Goal: Information Seeking & Learning: Check status

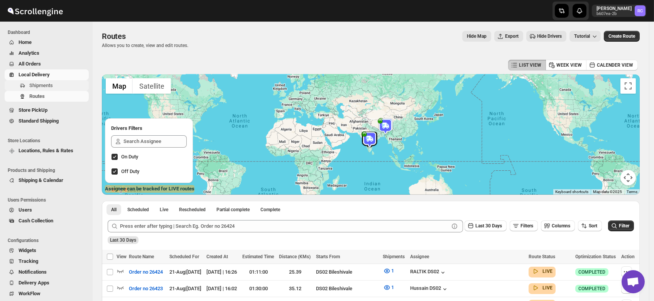
click at [41, 86] on span "Shipments" at bounding box center [41, 86] width 24 height 6
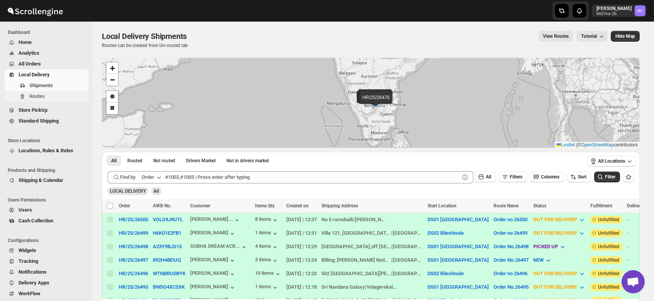
click at [41, 96] on span "Routes" at bounding box center [36, 96] width 15 height 6
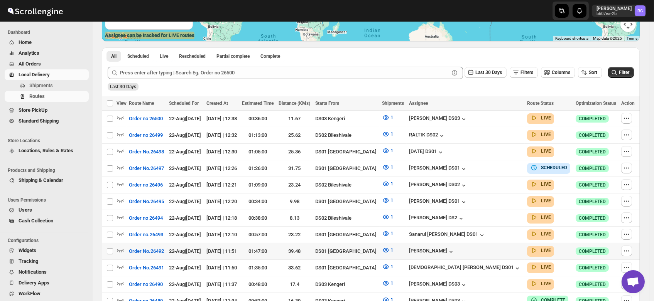
scroll to position [152, 0]
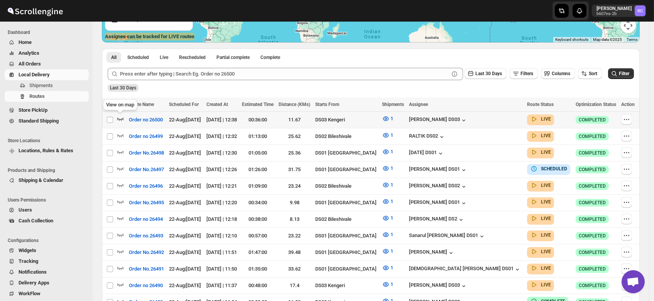
click at [120, 116] on icon "button" at bounding box center [121, 119] width 8 height 8
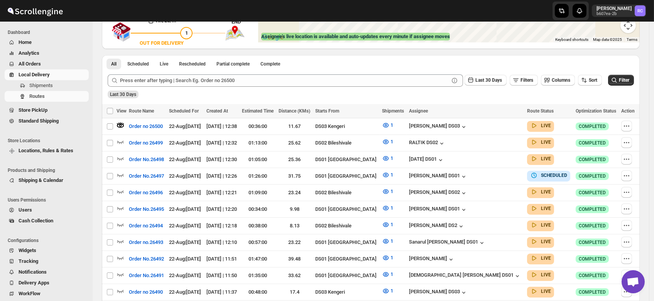
scroll to position [0, 0]
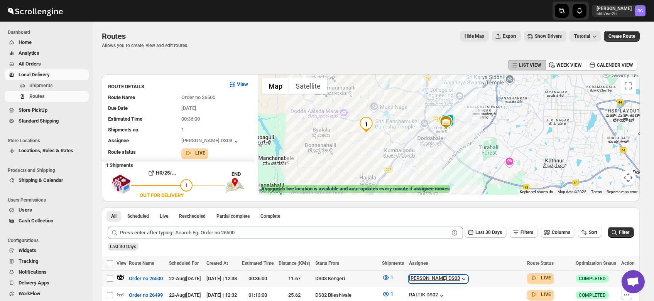
click at [466, 277] on icon "button" at bounding box center [464, 280] width 8 height 8
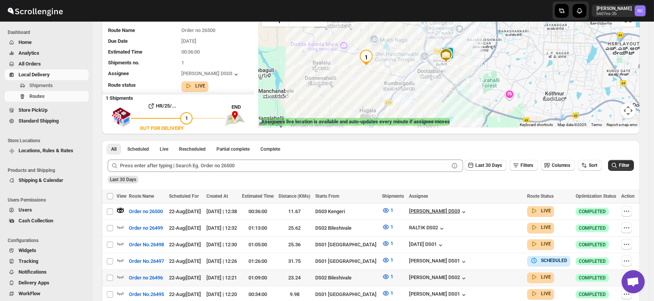
scroll to position [71, 0]
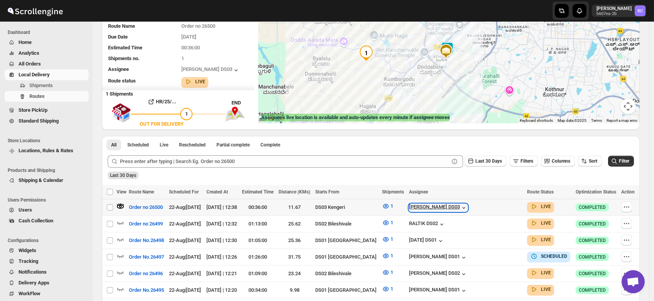
click at [455, 206] on div "[PERSON_NAME] DS03" at bounding box center [438, 208] width 59 height 8
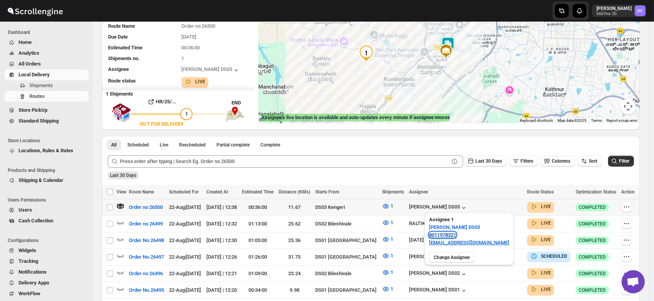
click at [448, 234] on link "8011978321" at bounding box center [442, 235] width 27 height 6
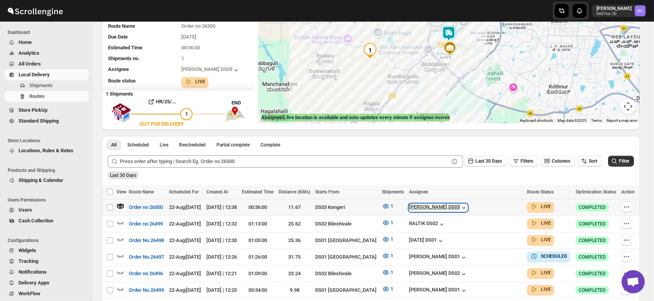
click at [466, 206] on icon "button" at bounding box center [464, 208] width 8 height 8
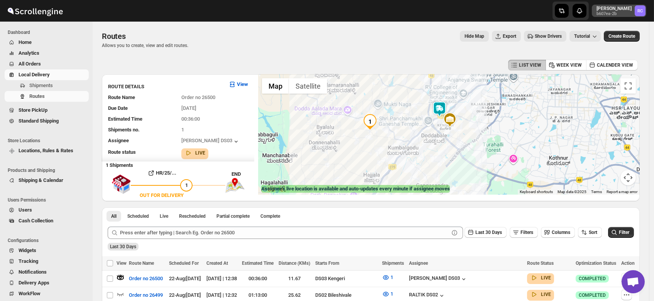
click at [643, 9] on text "RC" at bounding box center [640, 10] width 5 height 5
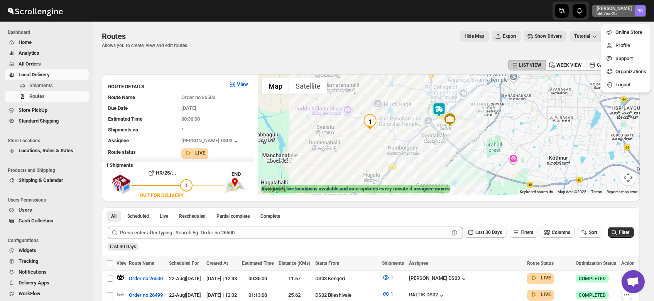
click at [326, 41] on div "Hide Map Export Show Drivers Tutorial" at bounding box center [397, 36] width 406 height 11
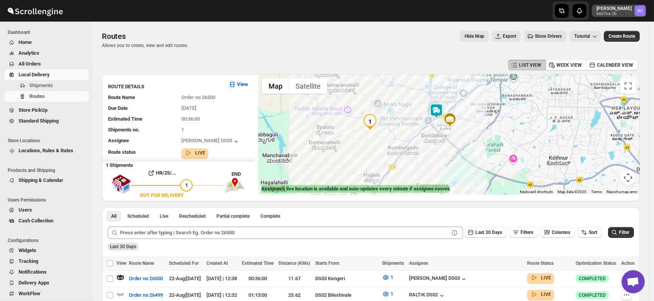
click at [641, 8] on icon "RC" at bounding box center [640, 10] width 11 height 11
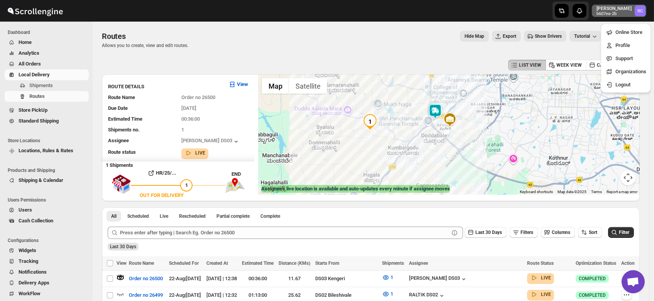
click at [17, 210] on button "Users" at bounding box center [47, 210] width 84 height 11
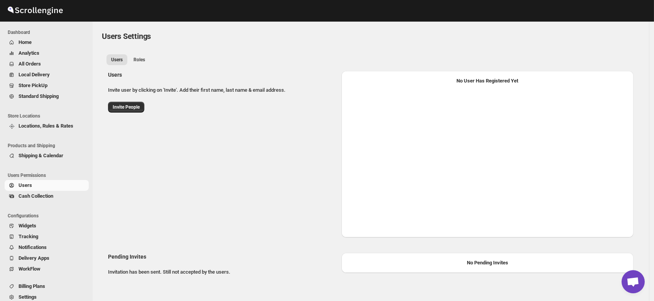
select select "637b767fbaab0276b10c91d5"
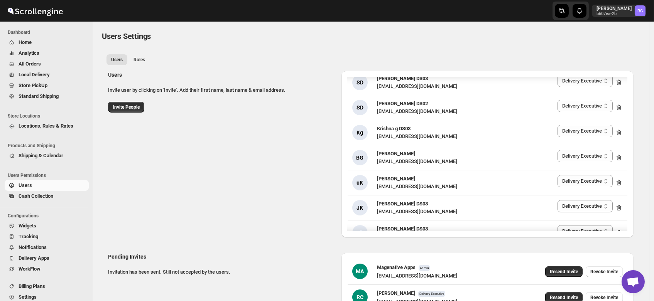
scroll to position [735, 0]
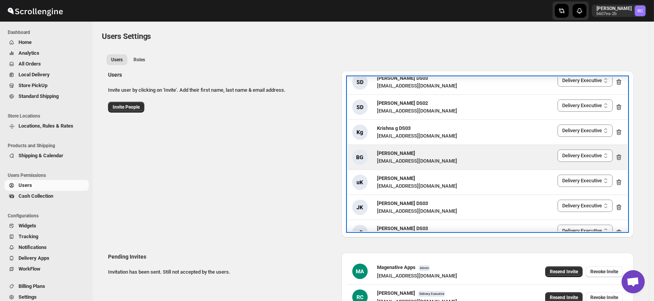
click at [617, 155] on icon at bounding box center [619, 158] width 5 height 6
select select "637b767fbaab0276b10c91d5"
select select "637b767fbaab0276b10c91d8"
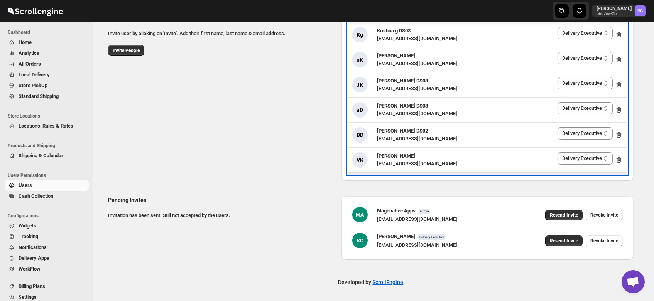
scroll to position [769, 0]
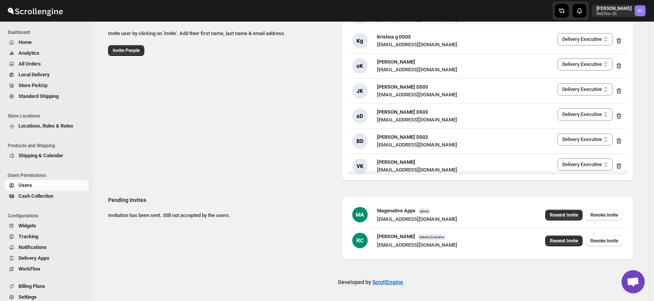
click at [173, 138] on div "Users Invite user by clicking on 'Invite'. Add their first name, last name & em…" at bounding box center [368, 94] width 532 height 173
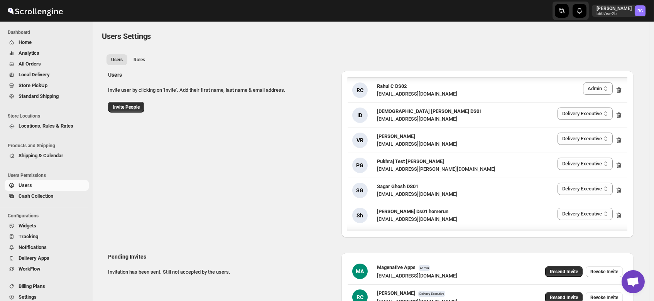
scroll to position [0, 0]
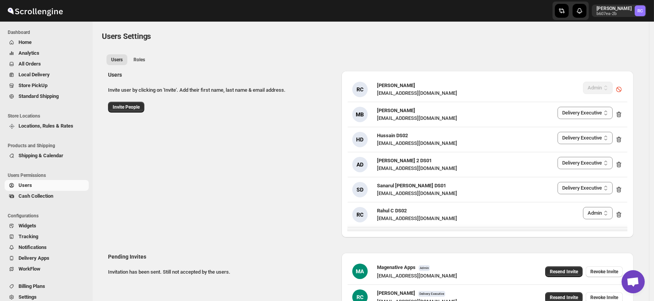
click at [281, 189] on div "Users Invite user by clicking on 'Invite'. Add their first name, last name & em…" at bounding box center [368, 151] width 532 height 173
click at [27, 184] on span "Users" at bounding box center [26, 186] width 14 height 6
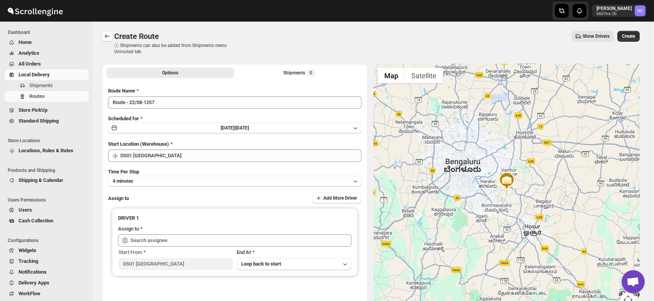
click at [104, 36] on icon "Routes" at bounding box center [107, 36] width 8 height 8
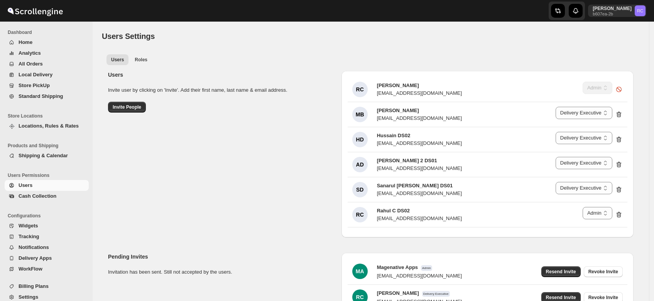
select select "637b767fbaab0276b10c91d5"
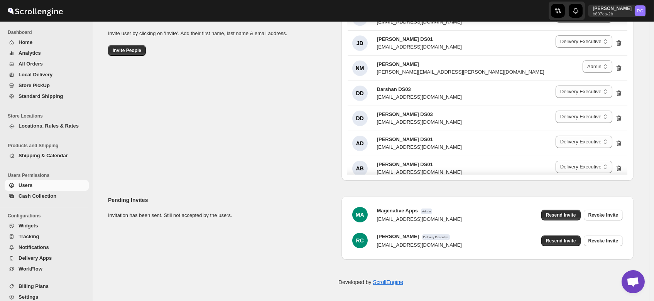
scroll to position [1115, 0]
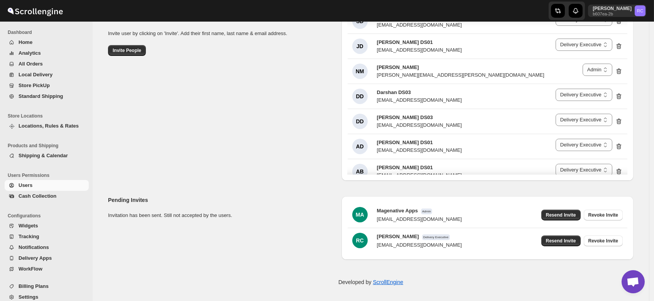
click at [262, 130] on div "Users Invite user by clicking on 'Invite'. Add their first name, last name & em…" at bounding box center [368, 94] width 532 height 173
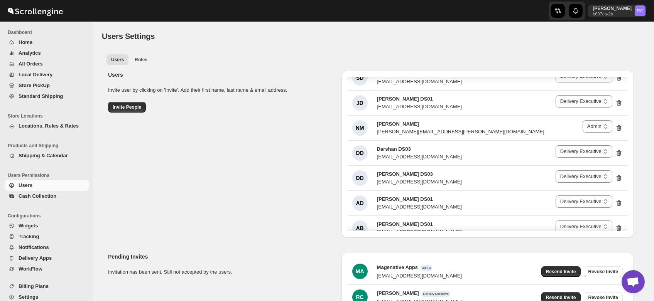
click at [24, 184] on span "Users" at bounding box center [26, 186] width 14 height 6
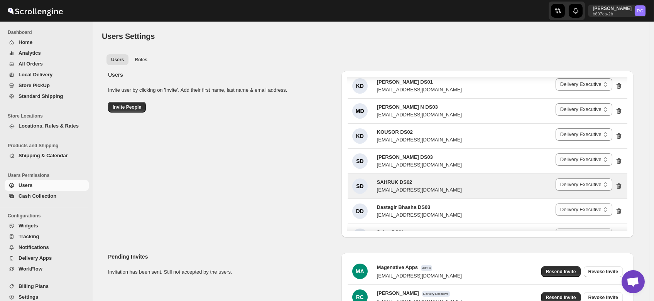
scroll to position [949, 0]
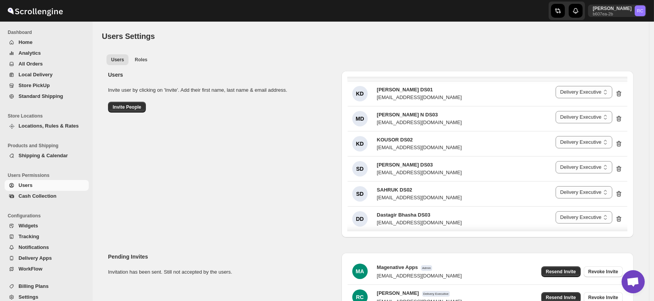
click at [287, 166] on div "Users Invite user by clicking on 'Invite'. Add their first name, last name & em…" at bounding box center [368, 151] width 532 height 173
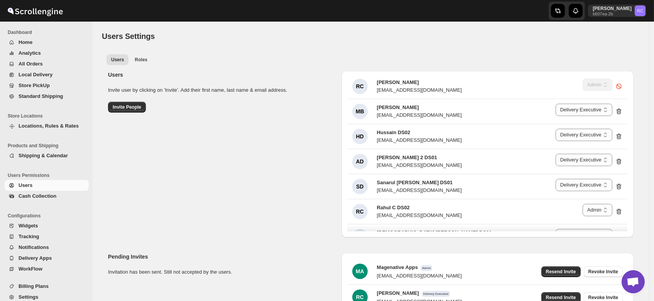
scroll to position [0, 0]
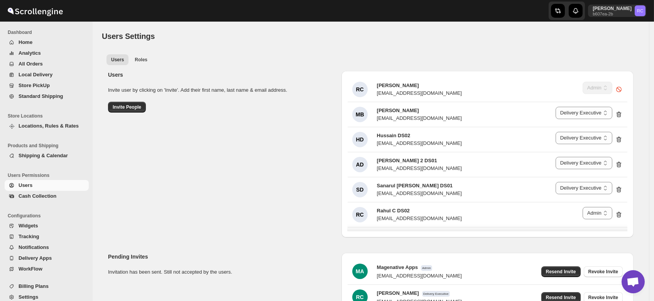
click at [254, 171] on div "Users Invite user by clicking on 'Invite'. Add their first name, last name & em…" at bounding box center [368, 151] width 532 height 173
click at [23, 183] on span "Users" at bounding box center [26, 186] width 14 height 6
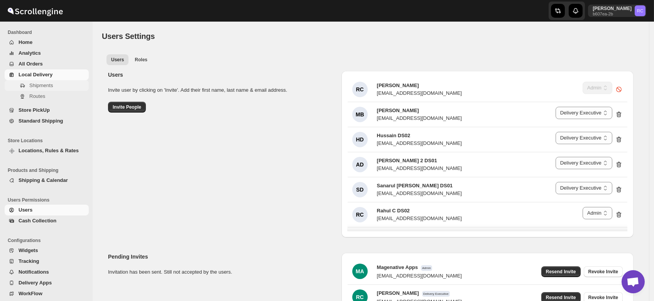
click at [36, 90] on button "Shipments" at bounding box center [47, 85] width 84 height 11
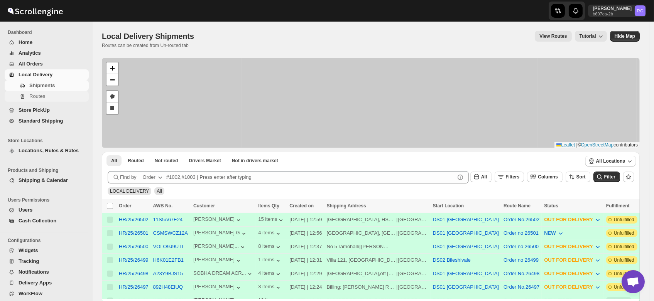
click at [41, 99] on span "Routes" at bounding box center [37, 96] width 16 height 6
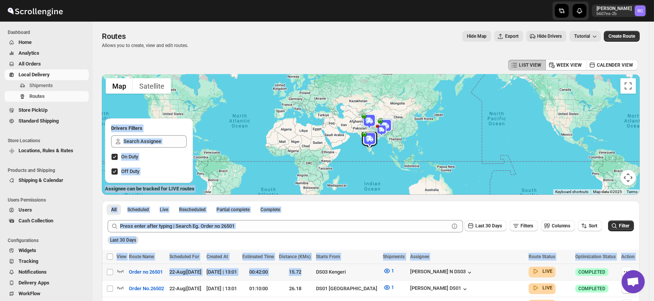
drag, startPoint x: 343, startPoint y: 270, endPoint x: 213, endPoint y: -14, distance: 311.8
click at [213, 0] on html "Skip to content Rahul Chopra b607ea-2b RC Dashboard Home Analytics All Orders L…" at bounding box center [327, 150] width 654 height 301
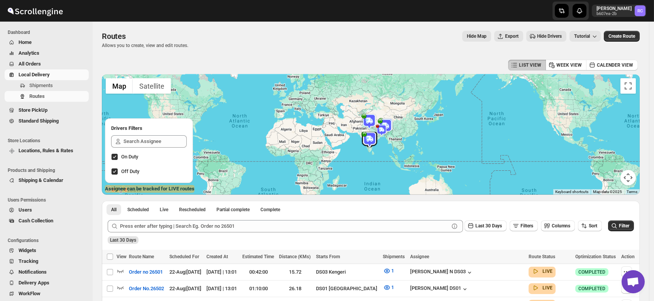
click at [254, 36] on div "Hide Map Export Hide Drivers Tutorial" at bounding box center [397, 36] width 406 height 11
click at [24, 212] on span "Users" at bounding box center [26, 210] width 14 height 6
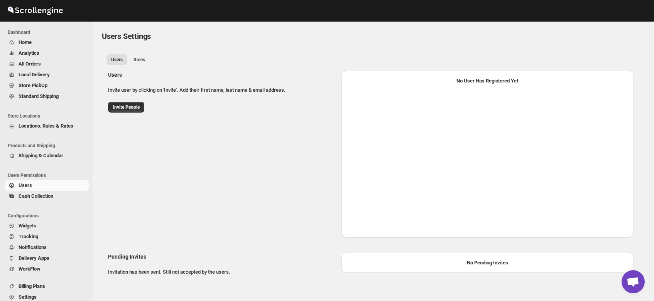
select select "637b767fbaab0276b10c91d5"
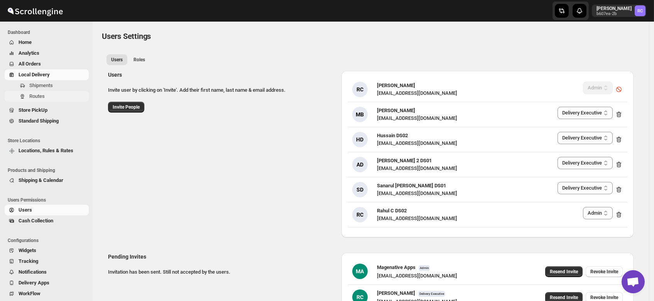
click at [40, 100] on span "Routes" at bounding box center [58, 97] width 58 height 8
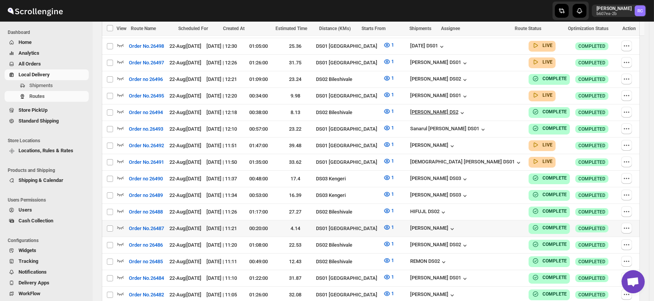
scroll to position [293, 0]
click at [456, 225] on div "[PERSON_NAME]" at bounding box center [433, 229] width 46 height 8
click at [122, 216] on div "View on map" at bounding box center [119, 208] width 37 height 17
click at [120, 223] on icon "button" at bounding box center [121, 227] width 8 height 8
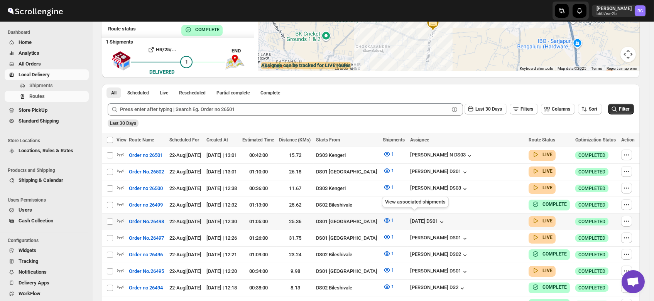
scroll to position [0, 0]
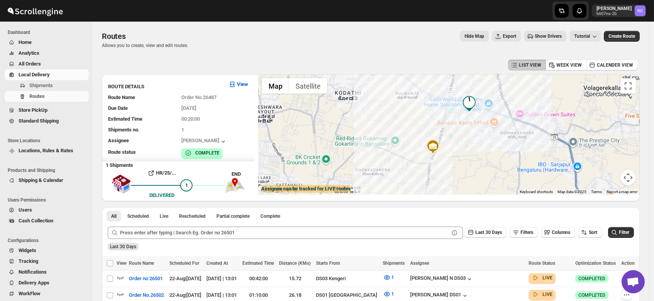
click at [25, 211] on span "Users" at bounding box center [26, 210] width 14 height 6
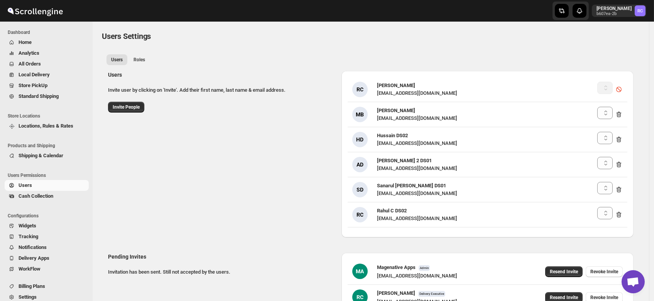
select select "637b767fbaab0276b10c91d5"
select select "637b767fbaab0276b10c91d8"
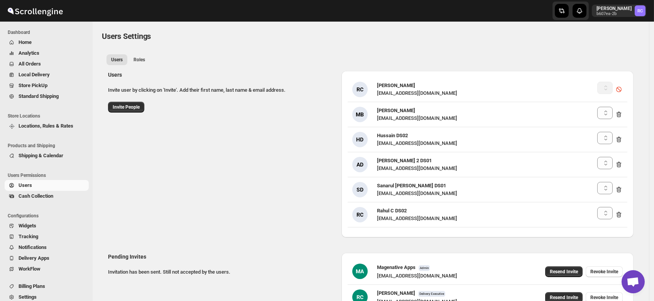
select select "637b767fbaab0276b10c91d5"
select select "637b767fbaab0276b10c91d8"
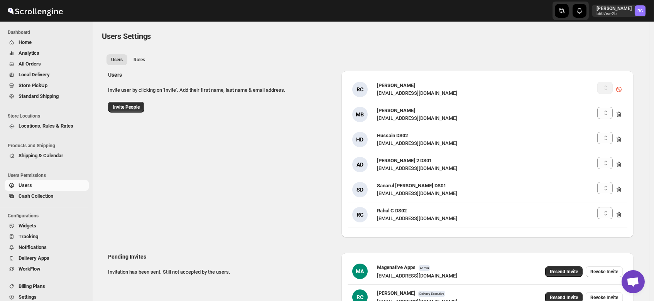
select select "637b767fbaab0276b10c91d8"
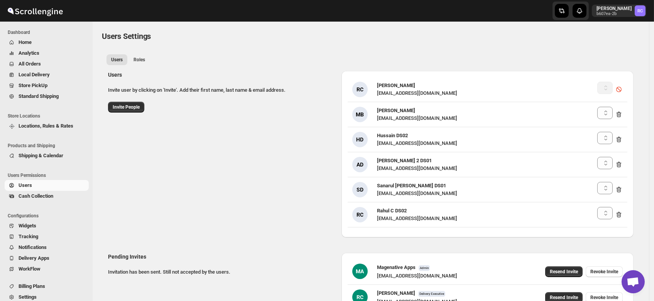
select select "637b767fbaab0276b10c91d8"
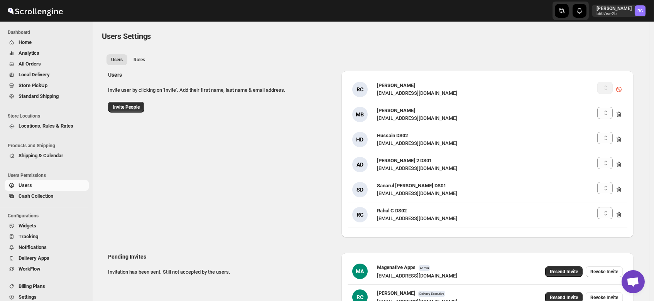
select select "637b767fbaab0276b10c91d8"
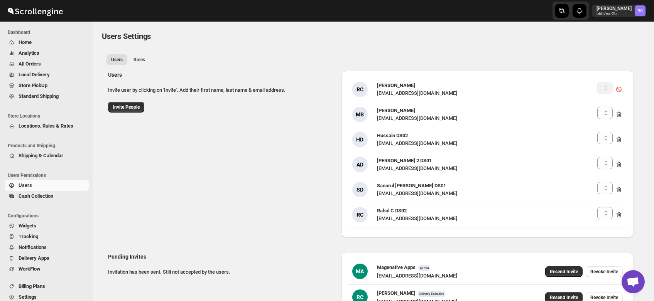
select select "637b767fbaab0276b10c91d8"
select select "637b767fbaab0276b10c91d5"
select select "637b767fbaab0276b10c91d8"
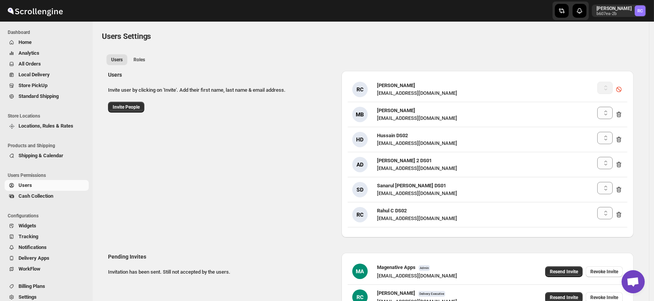
select select "637b767fbaab0276b10c91d8"
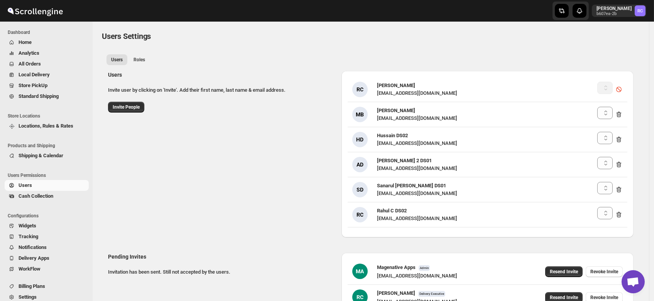
select select "637b767fbaab0276b10c91d8"
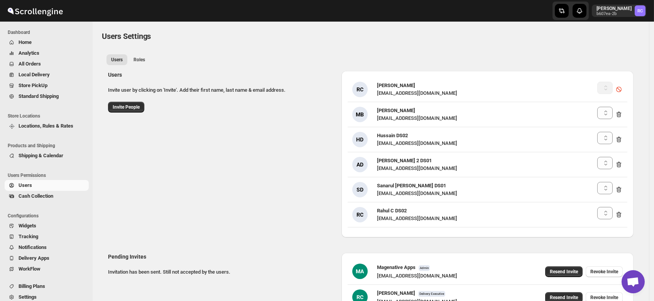
select select "637b767fbaab0276b10c91d8"
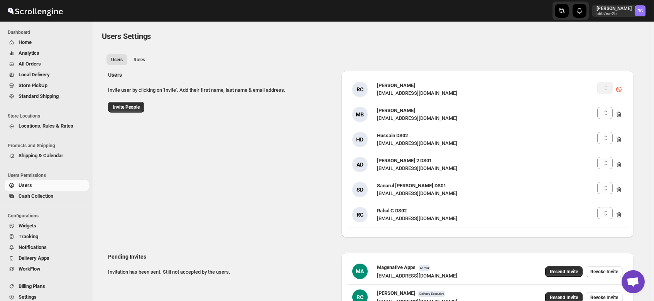
select select "637b767fbaab0276b10c91d8"
select select "637b767fbaab0276b10c91d5"
select select "637b767fbaab0276b10c91d8"
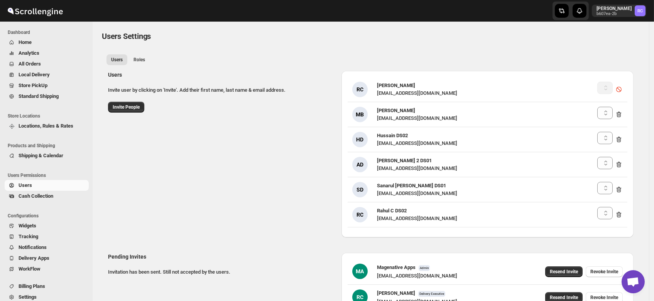
select select "637b767fbaab0276b10c91d8"
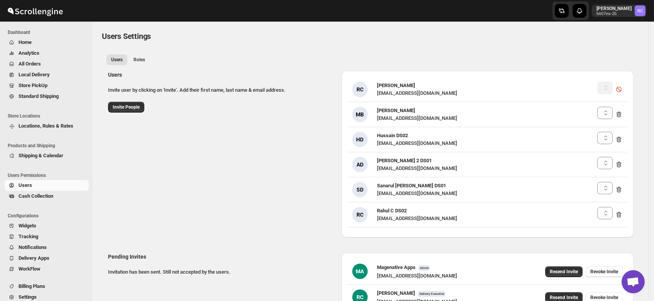
select select "637b767fbaab0276b10c91d8"
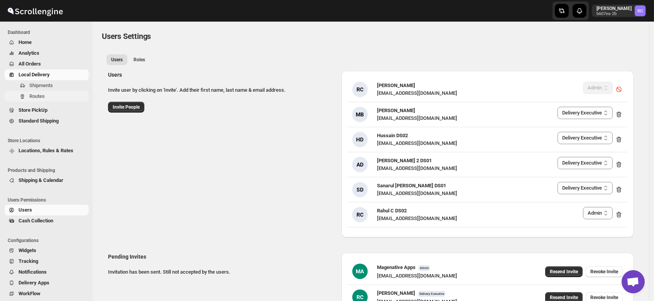
click at [34, 93] on span "Routes" at bounding box center [36, 96] width 15 height 6
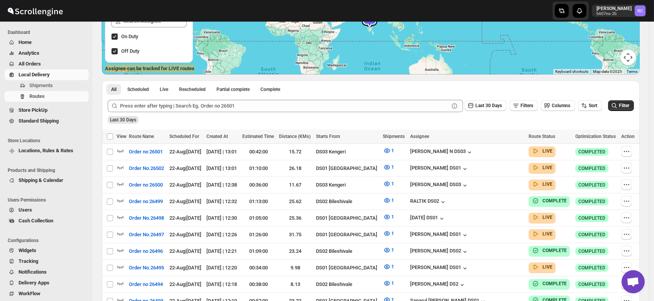
scroll to position [120, 0]
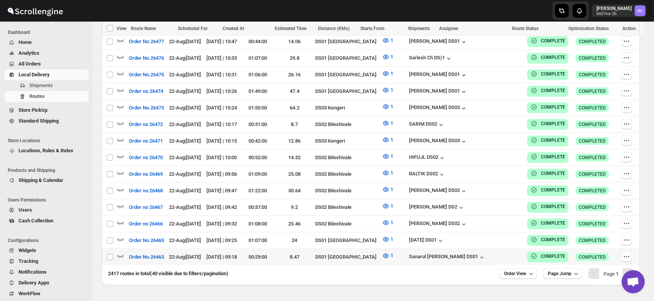
scroll to position [666, 0]
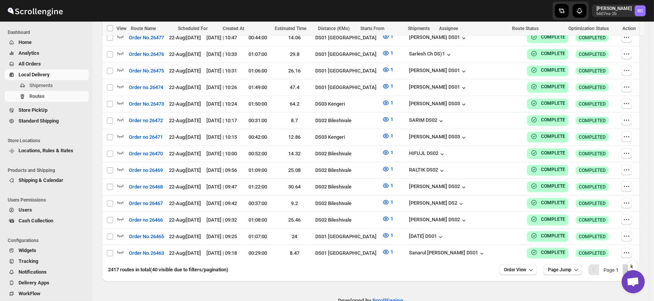
click at [632, 266] on icon "Next" at bounding box center [628, 270] width 8 height 8
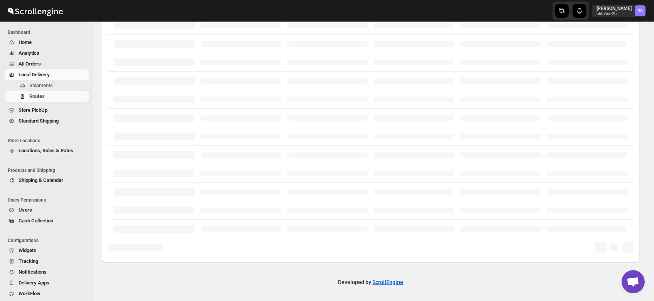
scroll to position [182, 0]
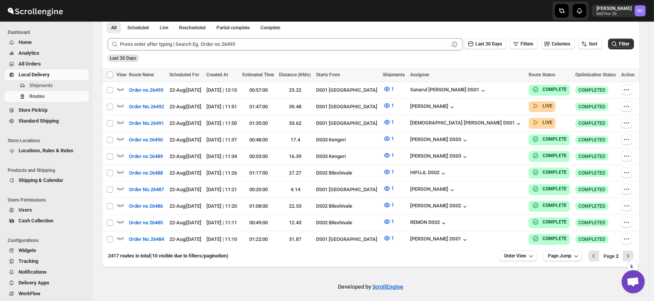
click at [632, 252] on icon "Next" at bounding box center [628, 256] width 8 height 8
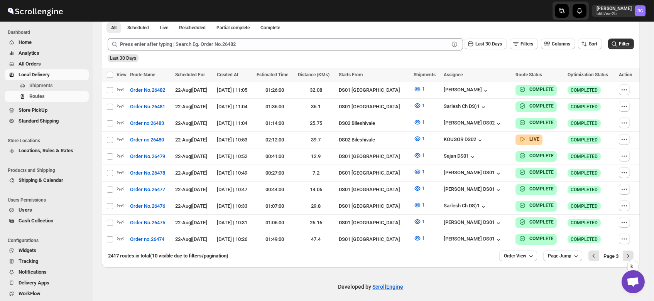
click at [632, 252] on icon "Next" at bounding box center [628, 256] width 8 height 8
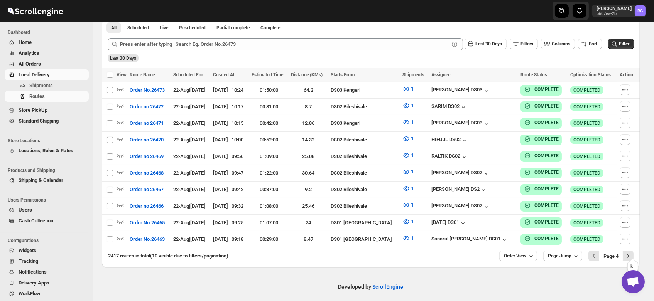
click at [632, 252] on icon "Next" at bounding box center [628, 256] width 8 height 8
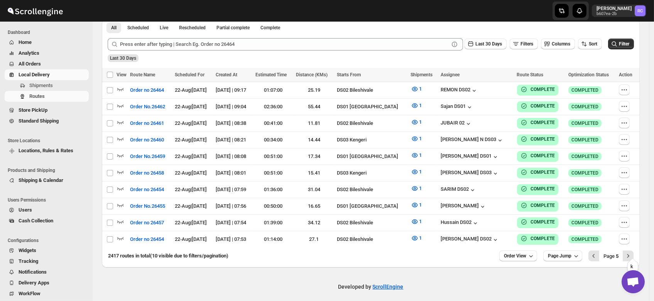
click at [632, 252] on icon "Next" at bounding box center [628, 256] width 8 height 8
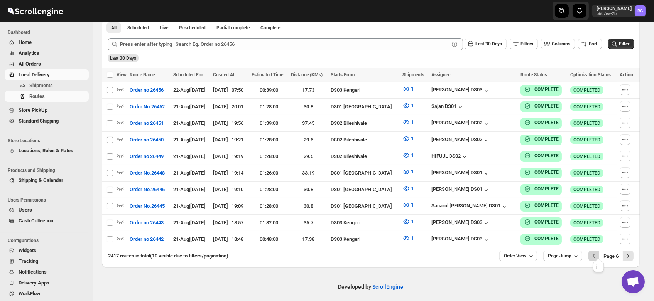
click at [596, 253] on icon "Previous" at bounding box center [594, 256] width 8 height 8
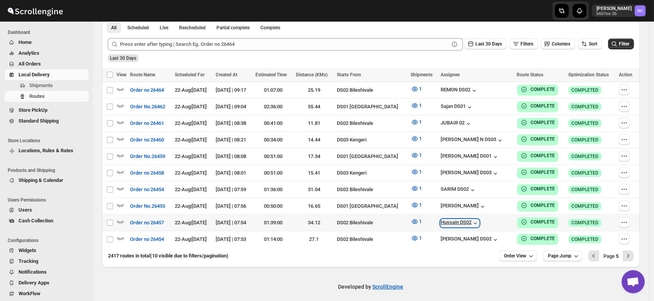
click at [460, 220] on div "Hussain DS02" at bounding box center [460, 224] width 39 height 8
click at [28, 213] on span "Users" at bounding box center [26, 210] width 14 height 6
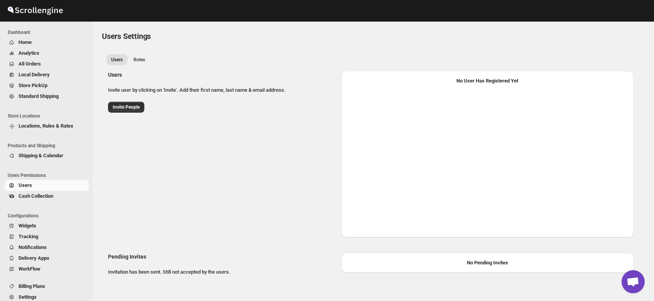
select select "637b767fbaab0276b10c91d5"
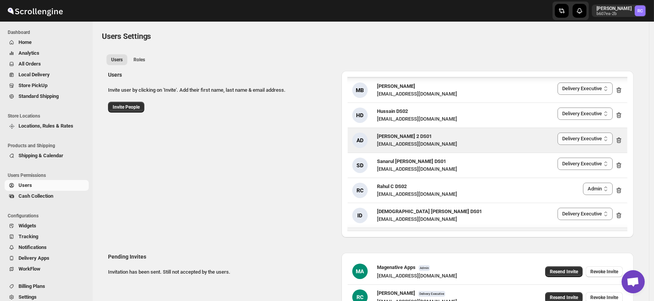
scroll to position [27, 0]
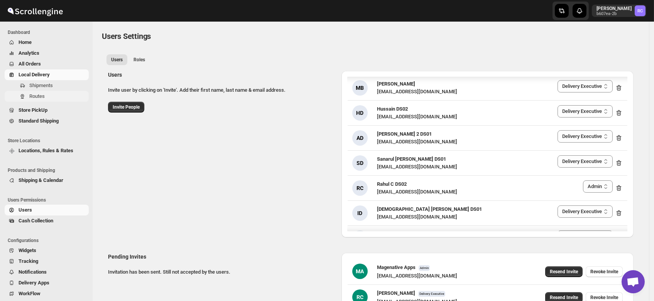
click at [38, 94] on span "Routes" at bounding box center [36, 96] width 15 height 6
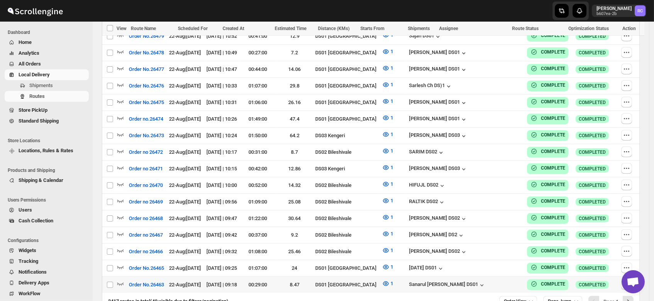
scroll to position [666, 0]
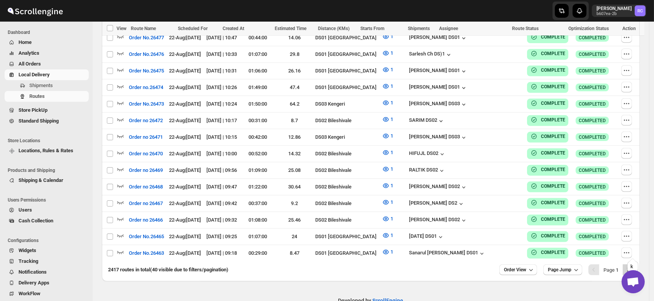
click at [632, 266] on icon "Next" at bounding box center [628, 270] width 8 height 8
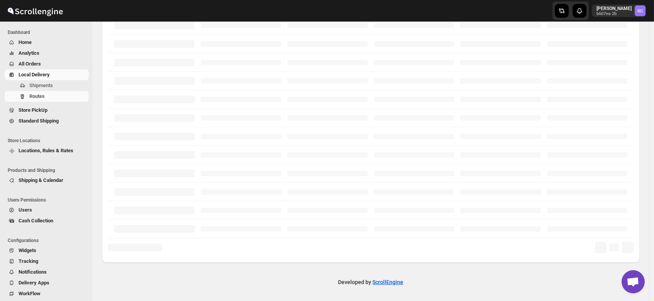
scroll to position [182, 0]
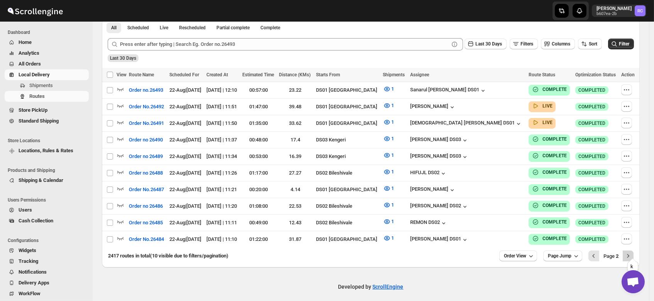
click at [629, 252] on icon "Next" at bounding box center [628, 256] width 8 height 8
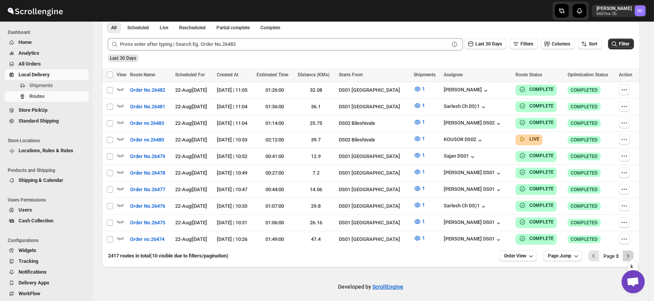
click at [632, 252] on icon "Next" at bounding box center [628, 256] width 8 height 8
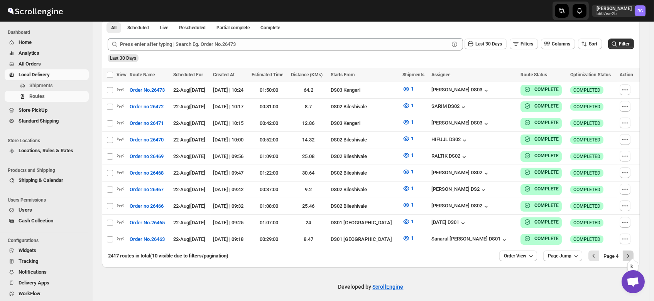
click at [631, 252] on icon "Next" at bounding box center [628, 256] width 8 height 8
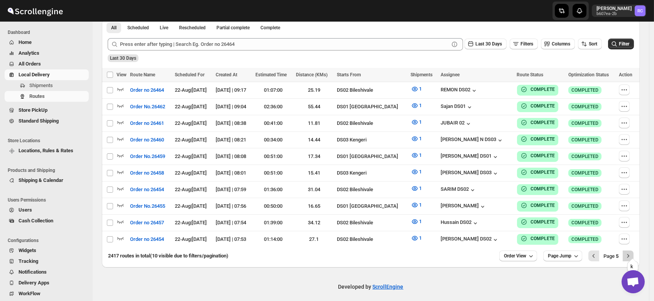
click at [632, 252] on icon "Next" at bounding box center [628, 256] width 8 height 8
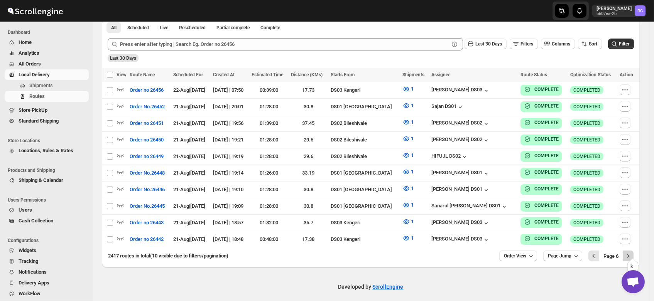
click at [631, 252] on icon "Next" at bounding box center [628, 256] width 8 height 8
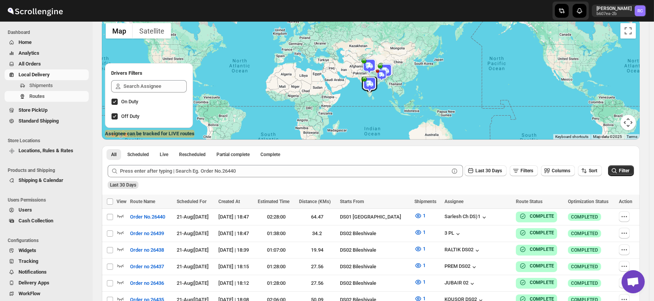
scroll to position [40, 0]
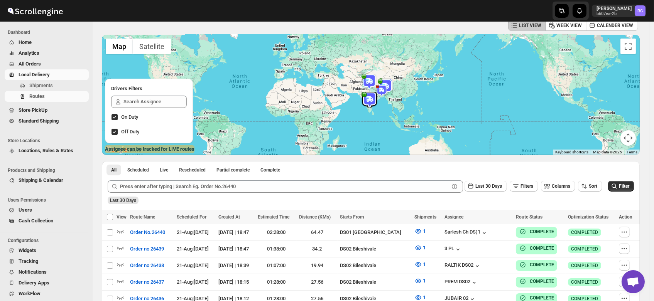
click at [20, 210] on span "Users" at bounding box center [26, 210] width 14 height 6
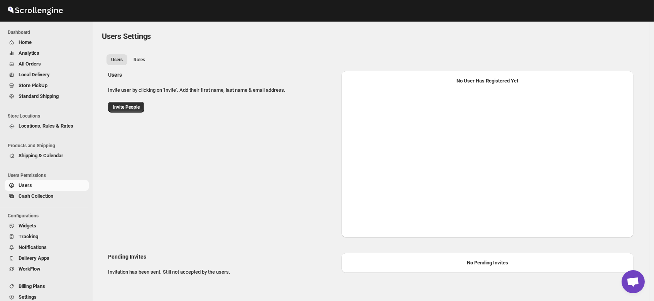
select select "637b767fbaab0276b10c91d5"
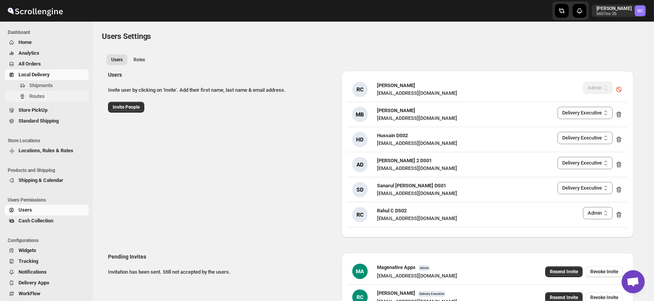
click at [43, 95] on span "Routes" at bounding box center [36, 96] width 15 height 6
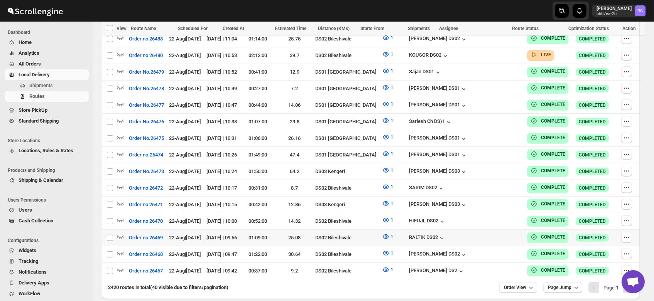
scroll to position [666, 0]
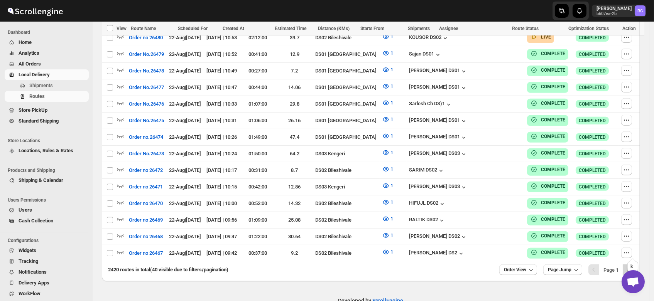
click at [632, 266] on icon "Next" at bounding box center [628, 270] width 8 height 8
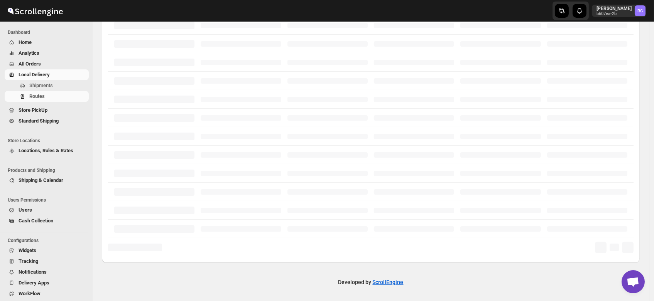
scroll to position [182, 0]
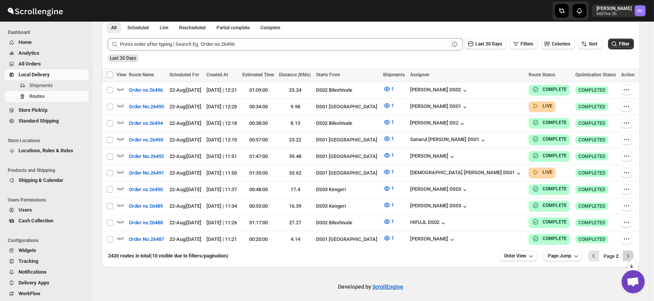
click at [631, 252] on icon "Next" at bounding box center [628, 256] width 8 height 8
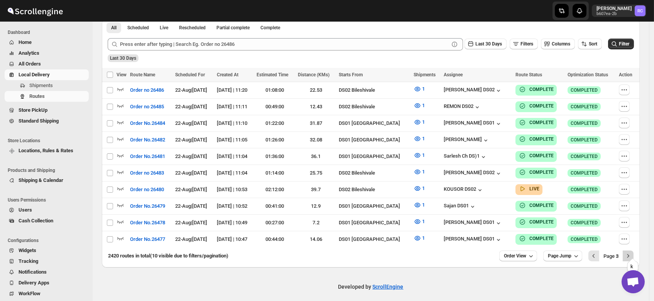
click at [632, 252] on icon "Next" at bounding box center [628, 256] width 8 height 8
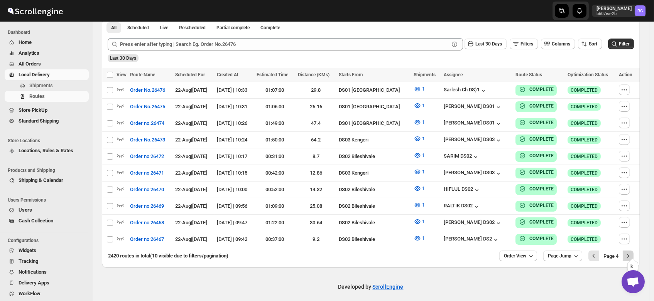
click at [632, 252] on icon "Next" at bounding box center [628, 256] width 8 height 8
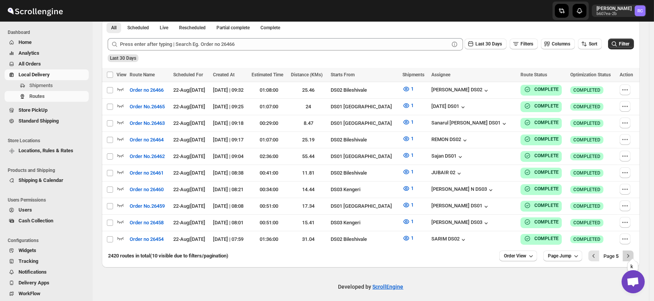
click at [631, 253] on icon "Next" at bounding box center [628, 256] width 8 height 8
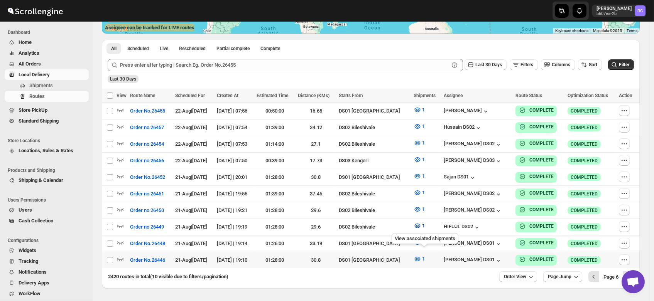
scroll to position [173, 0]
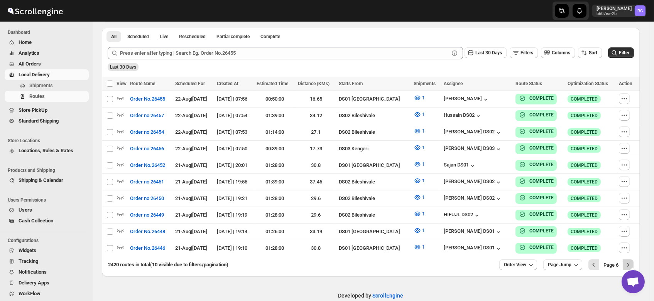
click at [632, 261] on icon "Next" at bounding box center [628, 265] width 8 height 8
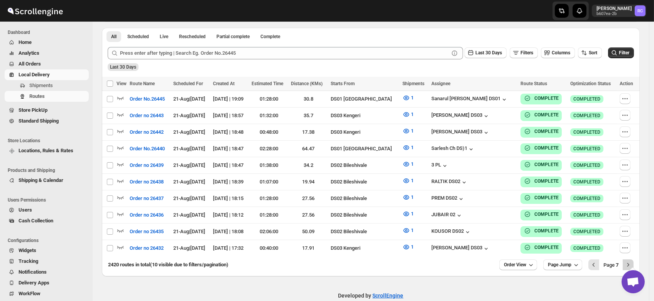
click at [631, 261] on icon "Next" at bounding box center [628, 265] width 8 height 8
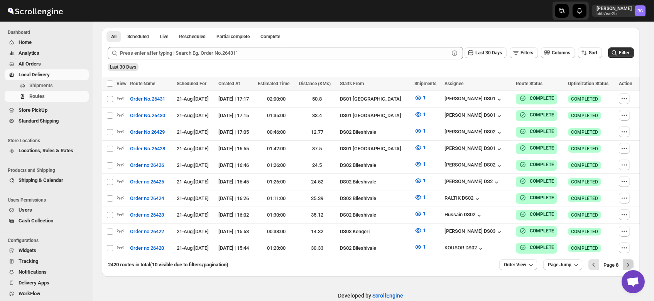
click at [632, 261] on icon "Next" at bounding box center [628, 265] width 8 height 8
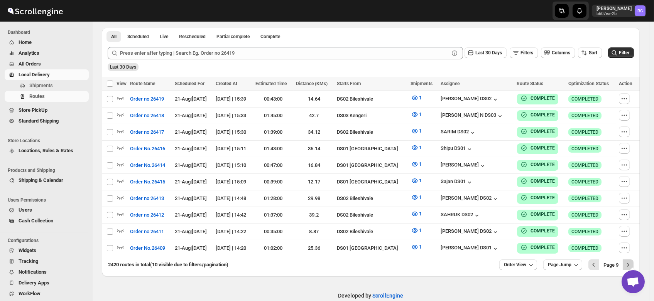
click at [631, 262] on icon "Next" at bounding box center [628, 265] width 8 height 8
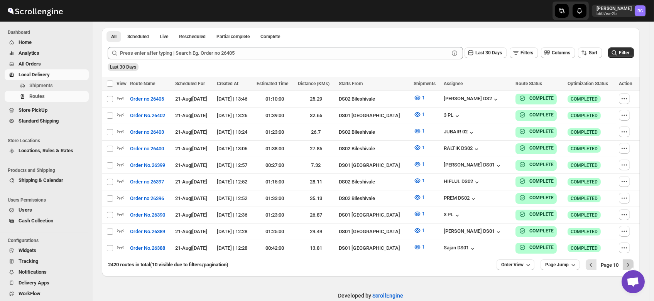
click at [628, 260] on button "Next" at bounding box center [628, 265] width 11 height 11
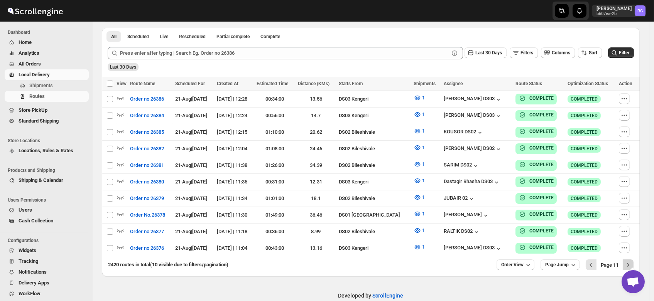
click at [627, 260] on button "Next" at bounding box center [628, 265] width 11 height 11
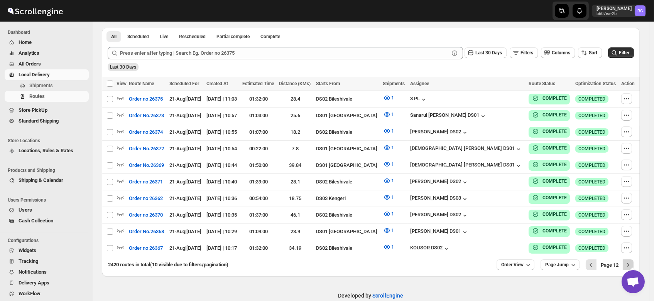
click at [629, 261] on icon "Next" at bounding box center [628, 265] width 8 height 8
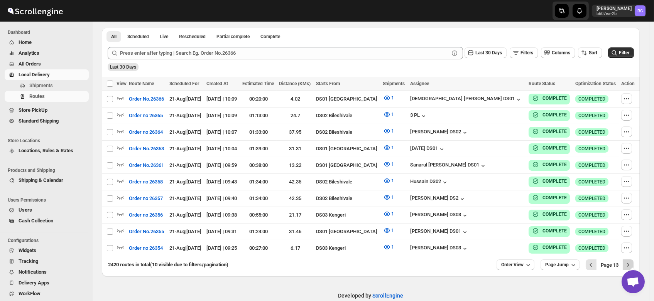
click at [632, 261] on icon "Next" at bounding box center [628, 265] width 8 height 8
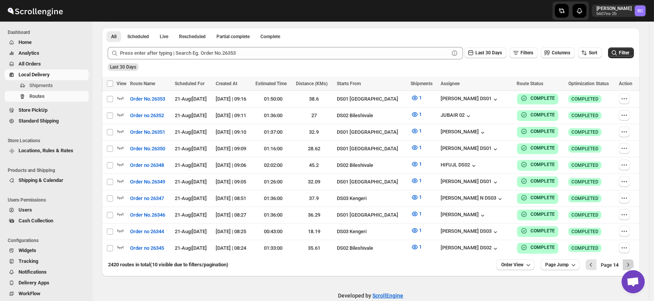
click at [632, 261] on icon "Next" at bounding box center [628, 265] width 8 height 8
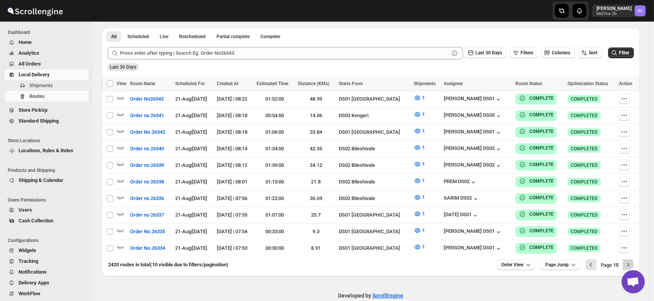
click at [631, 261] on icon "Next" at bounding box center [628, 265] width 8 height 8
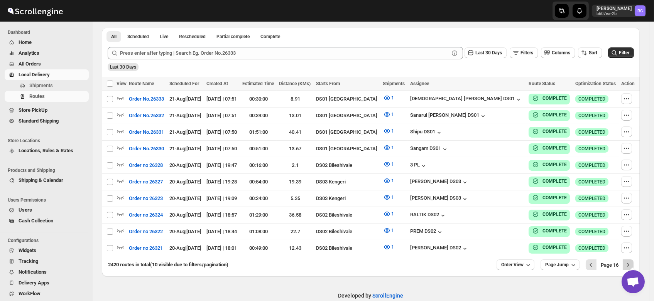
click at [631, 260] on button "Next" at bounding box center [628, 265] width 11 height 11
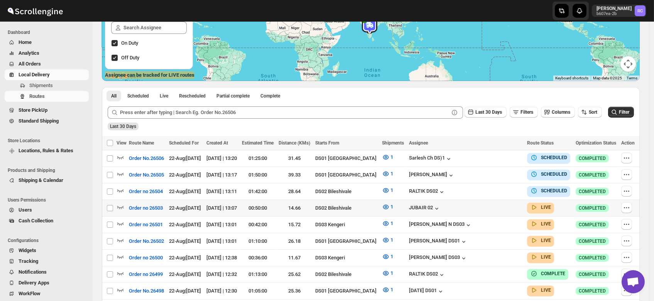
scroll to position [108, 0]
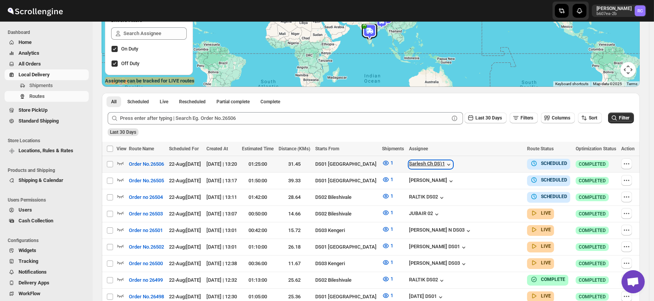
click at [453, 163] on div "Sarlesh Ch DS)1" at bounding box center [431, 165] width 44 height 8
click at [455, 181] on div "[PERSON_NAME]" at bounding box center [432, 182] width 46 height 8
click at [446, 196] on div "RALTIK DS02" at bounding box center [427, 198] width 37 height 8
click at [446, 195] on div "RALTIK DS02" at bounding box center [427, 198] width 37 height 8
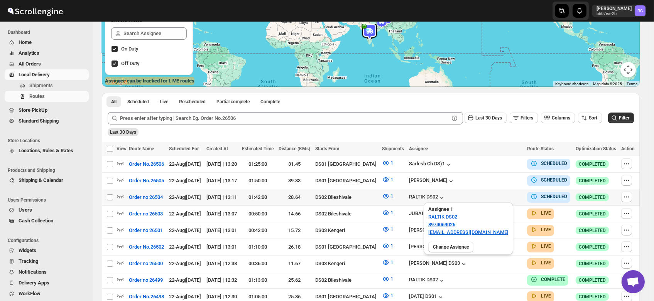
drag, startPoint x: 427, startPoint y: 216, endPoint x: 460, endPoint y: 225, distance: 34.0
click at [460, 225] on div "Assignee 1 RALTIK DS02 8974069026 cecih54531@btcours.com" at bounding box center [469, 221] width 90 height 36
drag, startPoint x: 460, startPoint y: 225, endPoint x: 427, endPoint y: 209, distance: 36.3
click at [427, 209] on div "Assignee 1 RALTIK DS02 8974069026 cecih54531@btcours.com" at bounding box center [469, 221] width 90 height 36
click at [464, 216] on div "Assignee 1 RALTIK DS02 8974069026 cecih54531@btcours.com" at bounding box center [469, 221] width 90 height 36
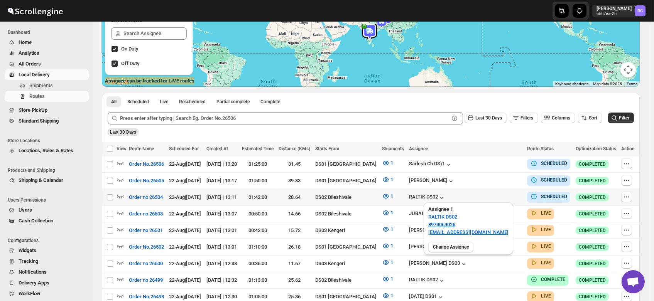
drag, startPoint x: 427, startPoint y: 216, endPoint x: 463, endPoint y: 215, distance: 36.3
click at [463, 215] on div "Assignee 1 RALTIK DS02 8974069026 cecih54531@btcours.com" at bounding box center [469, 221] width 90 height 36
click at [462, 217] on div "Assignee 1 RALTIK DS02 8974069026 cecih54531@btcours.com" at bounding box center [469, 221] width 90 height 36
drag, startPoint x: 462, startPoint y: 217, endPoint x: 429, endPoint y: 224, distance: 34.2
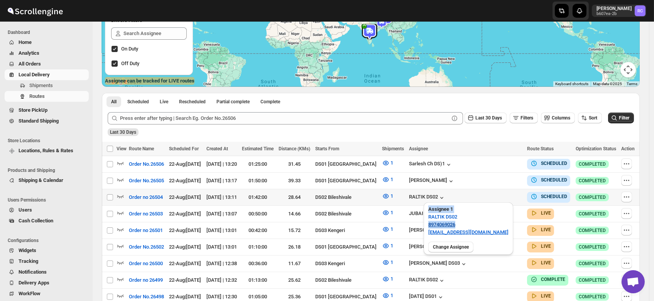
click at [429, 224] on div "Assignee 1 RALTIK DS02 8974069026 cecih54531@btcours.com" at bounding box center [469, 221] width 90 height 36
copy div "Assignee 1 RALTIK DS02 8974069026"
click at [441, 211] on div "JUBAIR 02" at bounding box center [425, 215] width 32 height 8
click at [472, 227] on icon "button" at bounding box center [469, 231] width 8 height 8
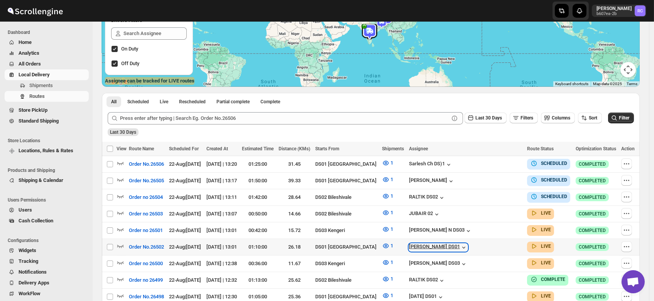
click at [468, 246] on icon "button" at bounding box center [464, 248] width 8 height 8
click at [119, 242] on icon "button" at bounding box center [121, 246] width 8 height 8
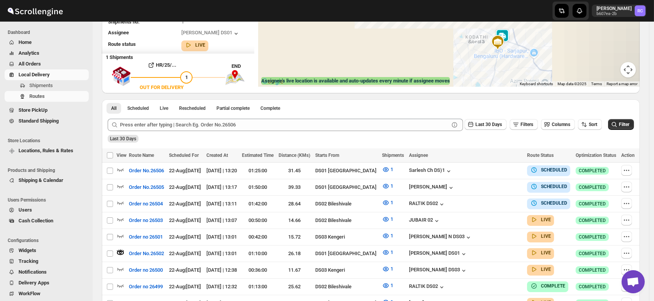
scroll to position [0, 0]
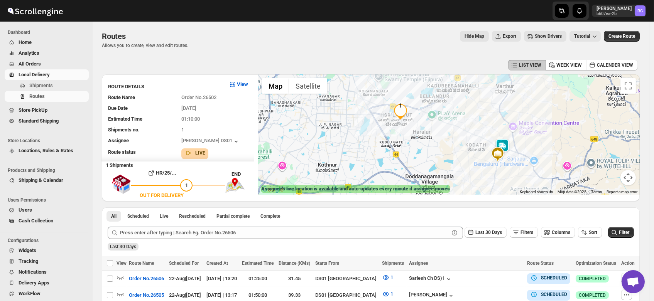
click at [508, 144] on img at bounding box center [502, 146] width 15 height 15
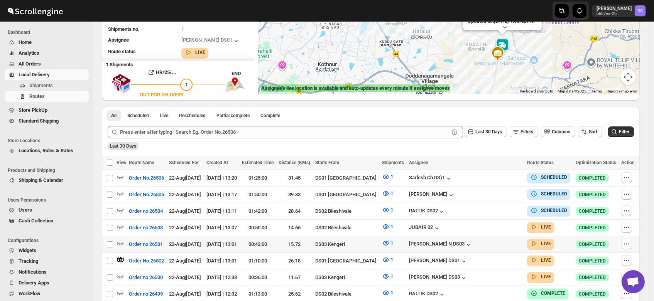
scroll to position [101, 0]
click at [117, 256] on icon "button" at bounding box center [121, 260] width 8 height 8
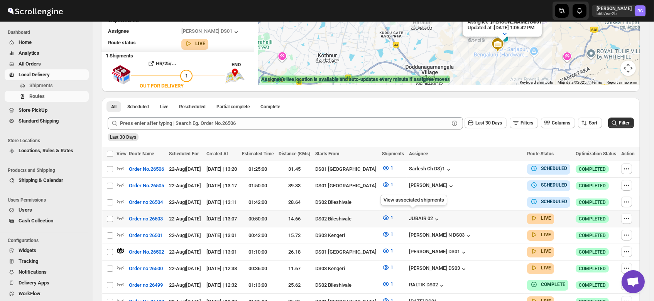
scroll to position [110, 0]
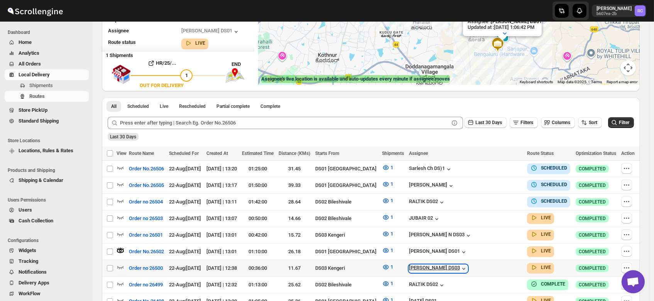
click at [466, 267] on icon "button" at bounding box center [464, 269] width 8 height 8
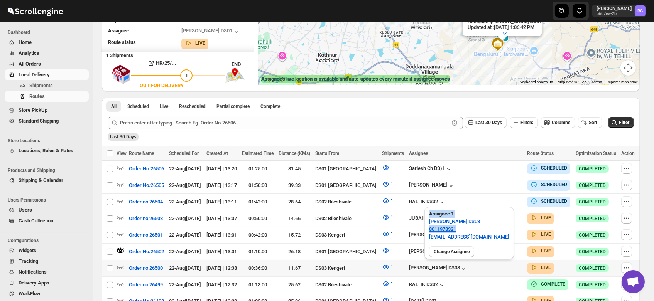
drag, startPoint x: 459, startPoint y: 230, endPoint x: 422, endPoint y: 221, distance: 38.1
click at [422, 221] on div "Assignee 1 RUBEL DS03 8011978321 tavejad825@hikuhu.com Change Assignee" at bounding box center [469, 231] width 96 height 61
copy div "Assignee 1 RUBEL DS03 8011978321"
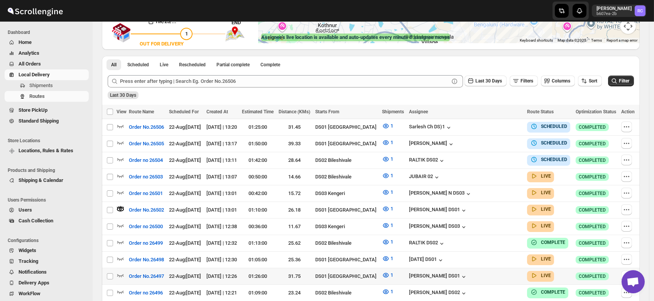
scroll to position [160, 0]
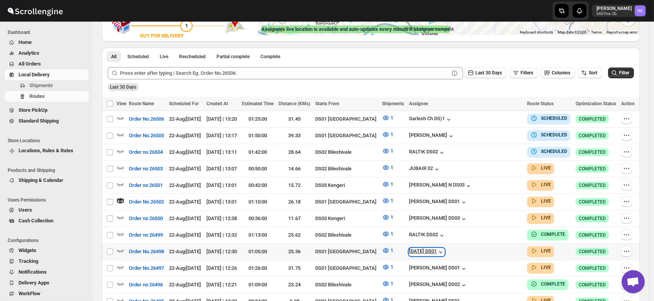
click at [445, 249] on div "[DATE] DS01" at bounding box center [427, 253] width 36 height 8
click at [120, 247] on icon "button" at bounding box center [121, 251] width 8 height 8
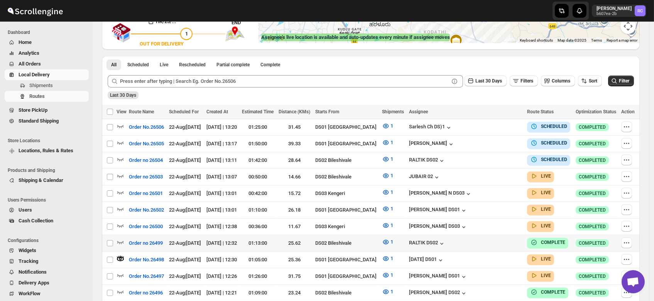
scroll to position [166, 0]
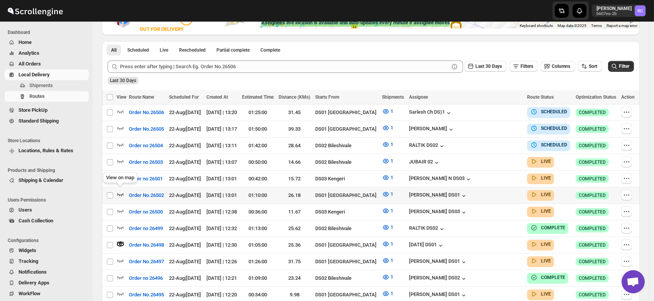
click at [119, 191] on icon "button" at bounding box center [121, 195] width 8 height 8
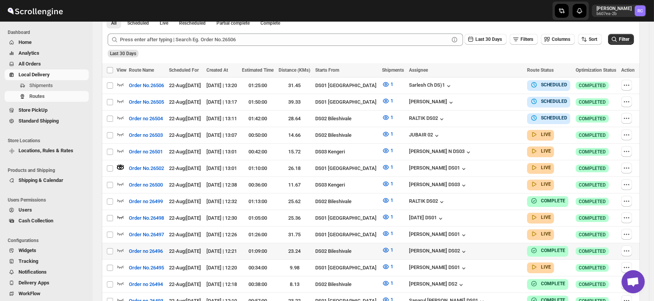
scroll to position [196, 0]
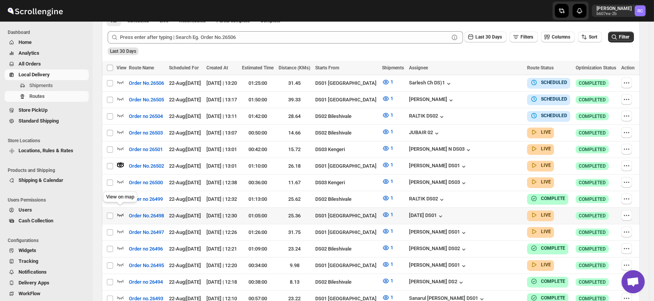
click at [120, 211] on icon "button" at bounding box center [121, 215] width 8 height 8
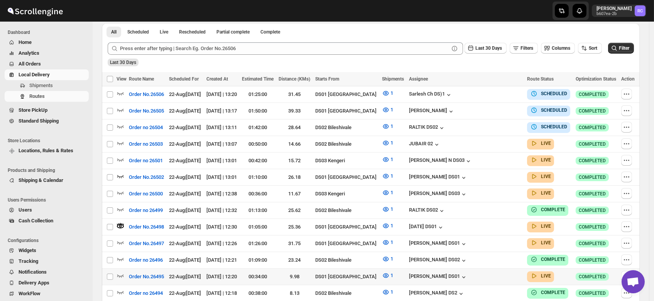
scroll to position [185, 0]
click at [445, 223] on icon "button" at bounding box center [441, 227] width 8 height 8
click at [468, 240] on div "[PERSON_NAME] DS01" at bounding box center [438, 244] width 59 height 8
click at [117, 233] on div "View on map" at bounding box center [119, 225] width 37 height 17
click at [122, 238] on icon "button" at bounding box center [121, 242] width 8 height 8
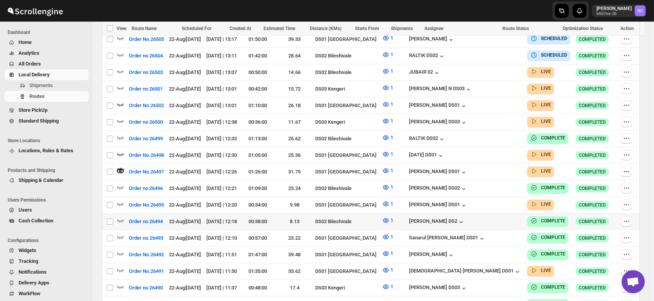
scroll to position [257, 0]
click at [460, 185] on div "[PERSON_NAME] DS02" at bounding box center [438, 189] width 59 height 8
click at [468, 201] on div "[PERSON_NAME] DS01" at bounding box center [438, 205] width 59 height 8
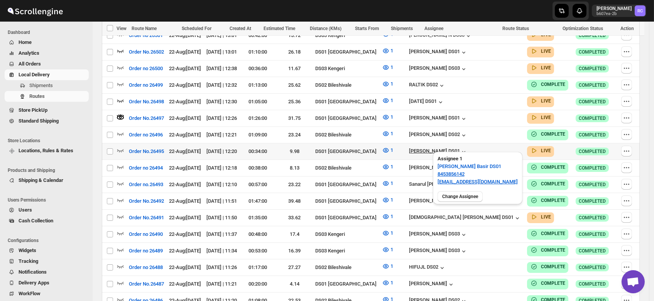
scroll to position [311, 0]
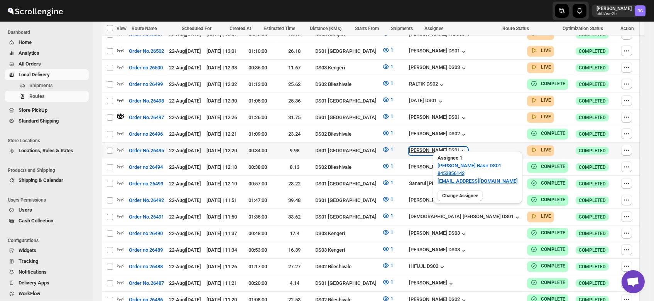
click at [468, 147] on div "[PERSON_NAME] DS01" at bounding box center [438, 151] width 59 height 8
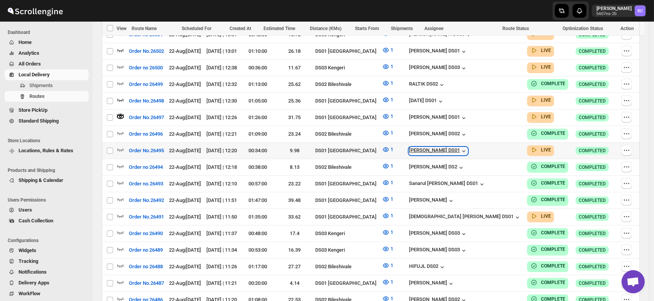
click at [468, 147] on div "[PERSON_NAME] DS01" at bounding box center [438, 151] width 59 height 8
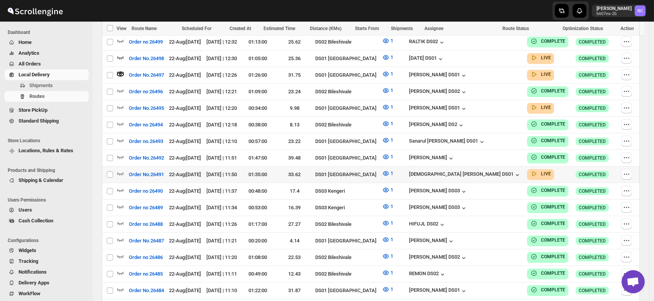
scroll to position [355, 0]
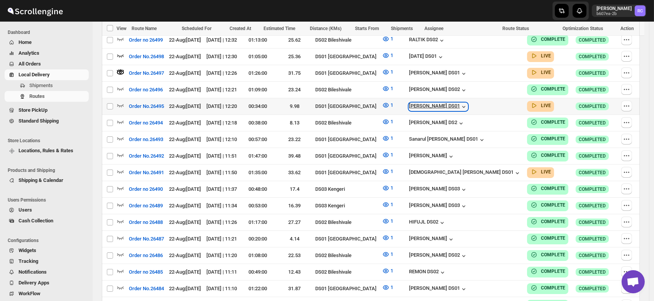
click at [468, 103] on div "[PERSON_NAME] DS01" at bounding box center [438, 107] width 59 height 8
click at [465, 120] on div "[PERSON_NAME] DS2" at bounding box center [437, 124] width 56 height 8
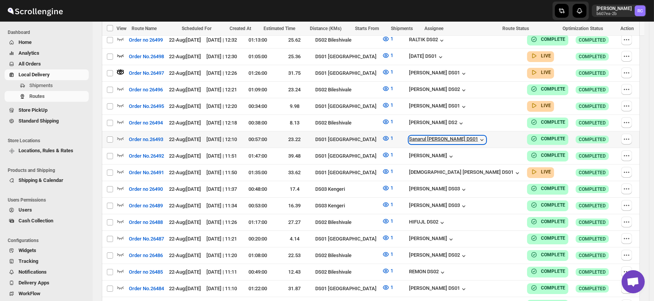
click at [475, 136] on div "Sanarul [PERSON_NAME] DS01" at bounding box center [447, 140] width 77 height 8
click at [118, 160] on div "View on map" at bounding box center [119, 152] width 37 height 17
click at [121, 168] on icon "button" at bounding box center [121, 172] width 8 height 8
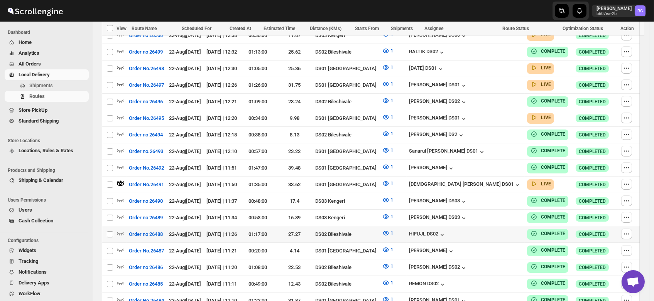
scroll to position [343, 0]
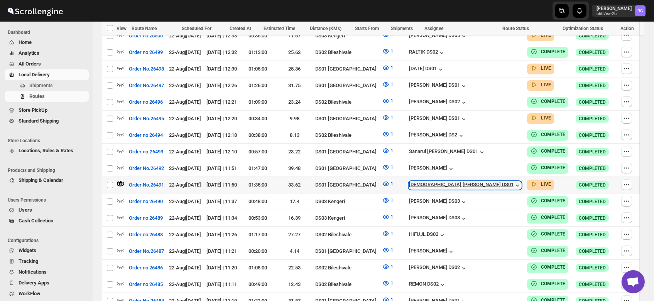
click at [469, 182] on div "[DEMOGRAPHIC_DATA] [PERSON_NAME] DS01" at bounding box center [465, 186] width 112 height 8
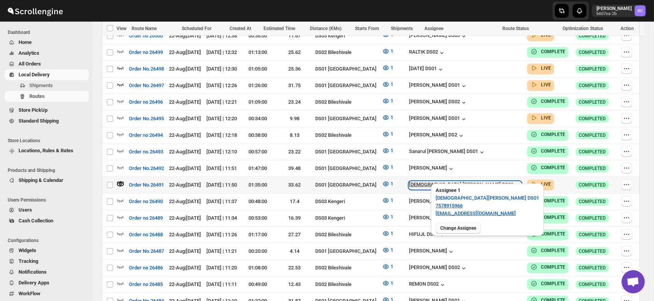
click at [514, 182] on icon "button" at bounding box center [518, 186] width 8 height 8
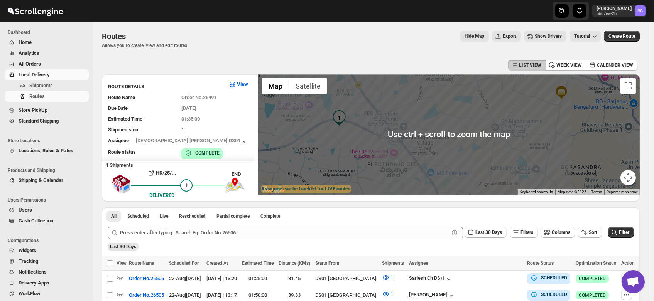
scroll to position [0, 0]
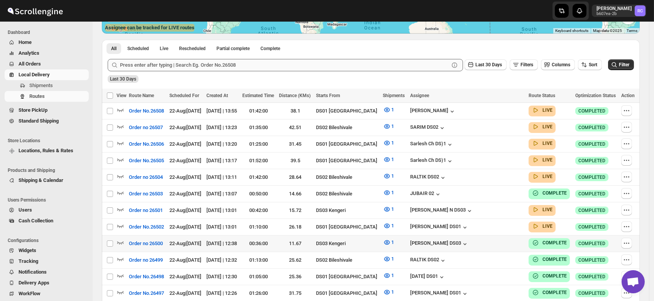
scroll to position [161, 0]
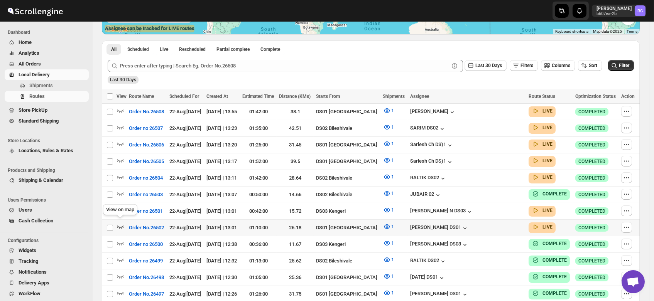
click at [119, 223] on icon "button" at bounding box center [121, 227] width 8 height 8
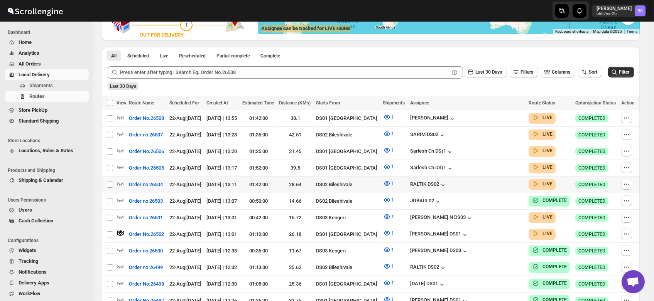
scroll to position [0, 0]
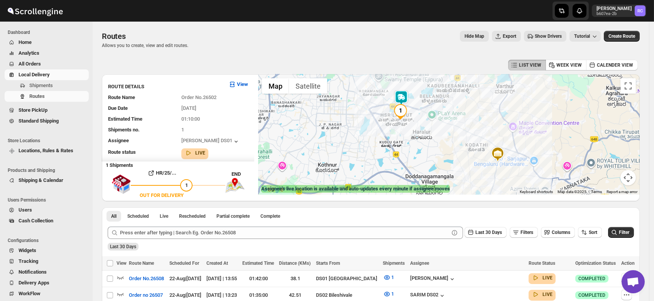
click at [402, 96] on img at bounding box center [401, 97] width 15 height 15
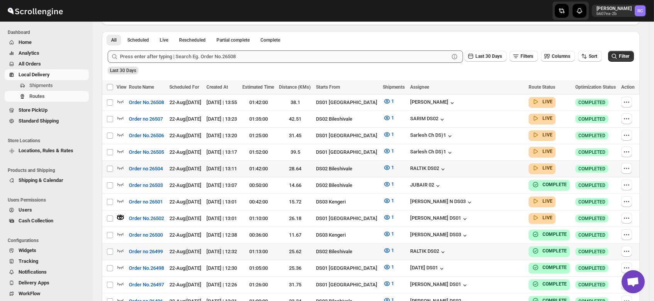
scroll to position [173, 0]
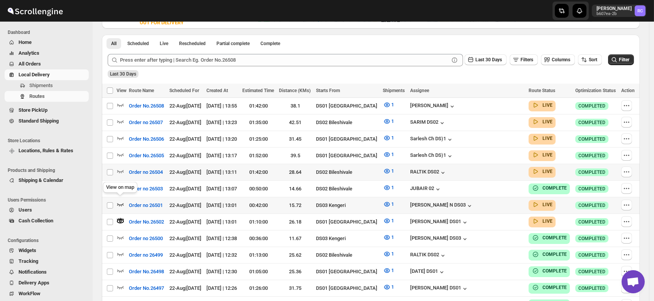
click at [118, 201] on icon "button" at bounding box center [121, 205] width 8 height 8
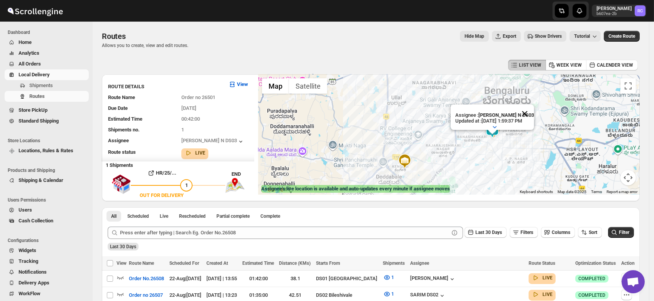
click at [531, 106] on button "Close" at bounding box center [525, 114] width 19 height 19
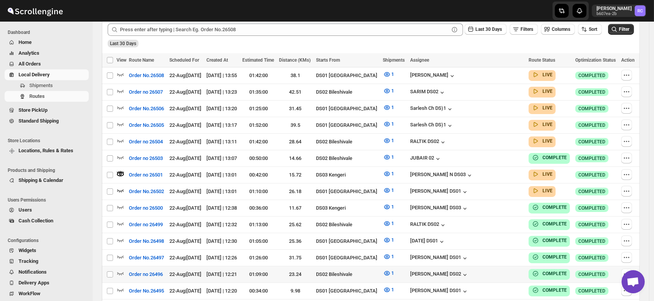
scroll to position [212, 0]
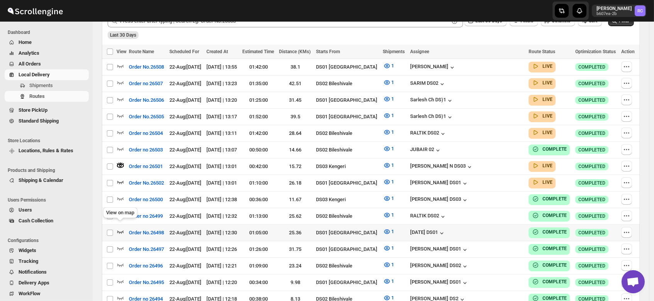
click at [119, 228] on icon "button" at bounding box center [121, 232] width 8 height 8
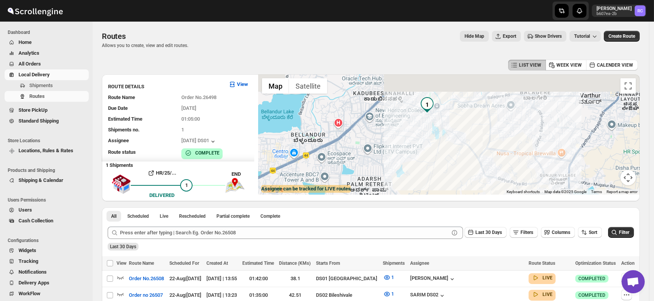
drag, startPoint x: 443, startPoint y: 96, endPoint x: 435, endPoint y: 126, distance: 30.2
click at [435, 126] on div at bounding box center [449, 134] width 382 height 120
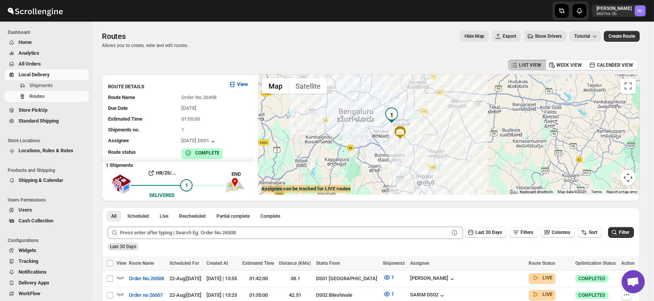
drag, startPoint x: 415, startPoint y: 155, endPoint x: 344, endPoint y: 171, distance: 73.1
click at [344, 171] on div at bounding box center [449, 134] width 382 height 120
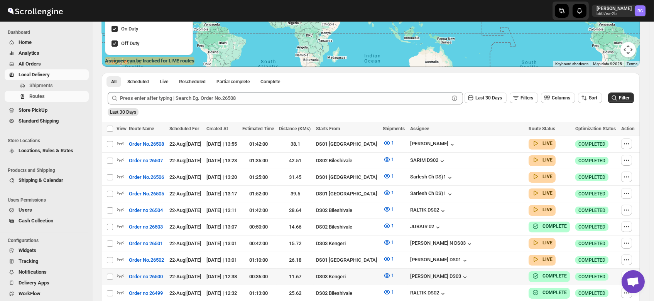
scroll to position [129, 0]
click at [119, 141] on icon "button" at bounding box center [121, 143] width 8 height 8
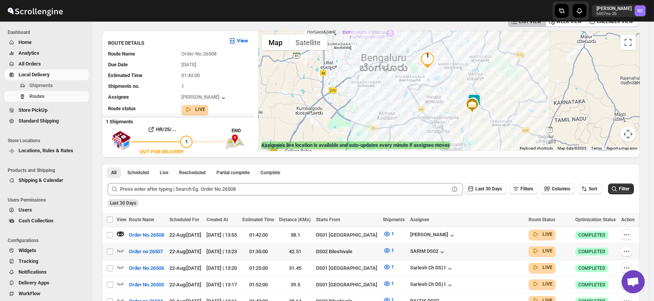
scroll to position [44, 0]
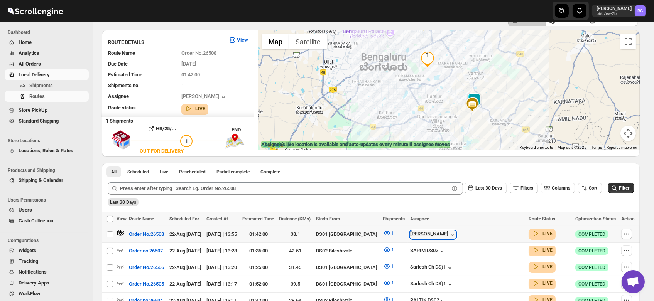
click at [456, 233] on div "[PERSON_NAME]" at bounding box center [433, 235] width 46 height 8
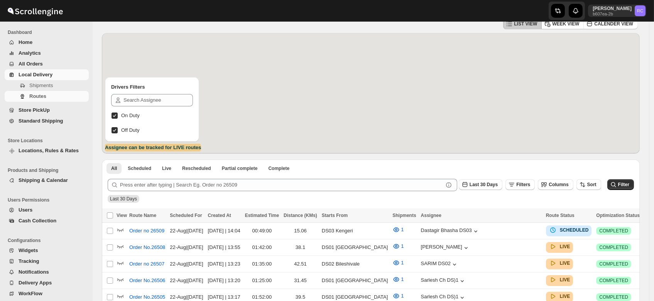
scroll to position [44, 0]
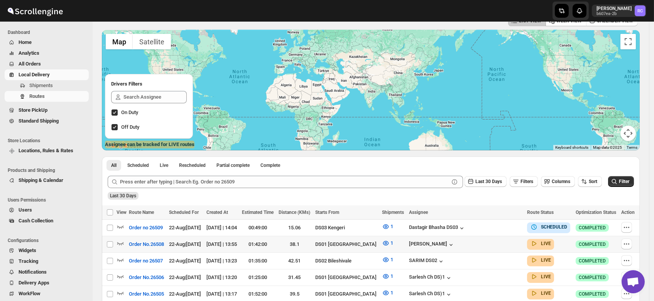
click at [276, 237] on td "01:42:00" at bounding box center [258, 245] width 37 height 17
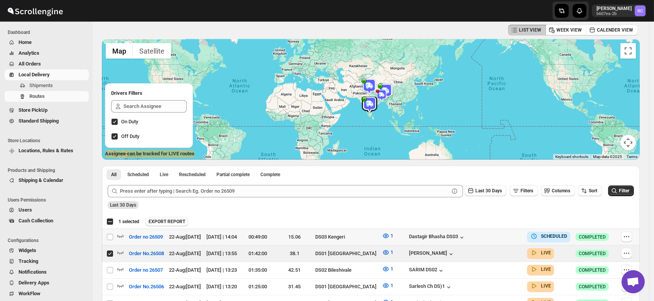
scroll to position [32, 0]
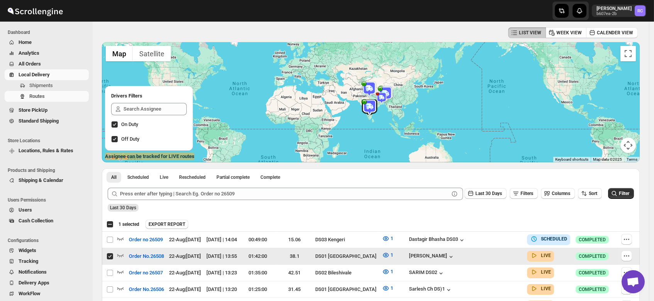
click at [110, 255] on input "Select route" at bounding box center [110, 257] width 6 height 6
checkbox input "false"
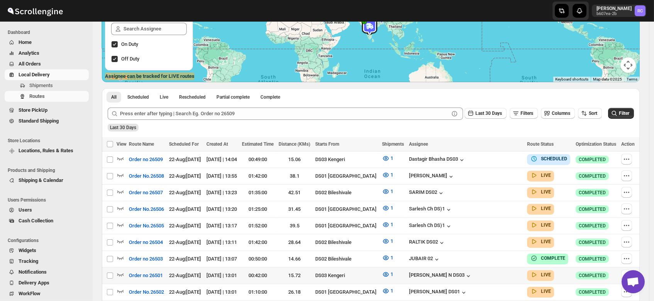
scroll to position [118, 0]
